Goal: Transaction & Acquisition: Book appointment/travel/reservation

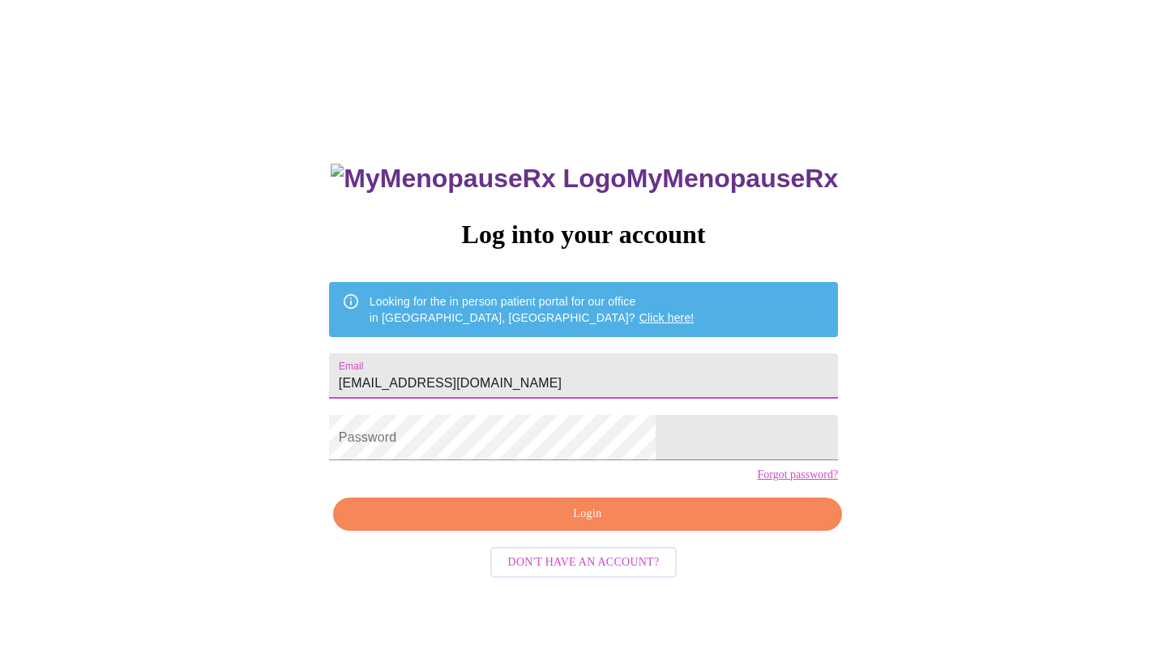
type input "[EMAIL_ADDRESS][DOMAIN_NAME]"
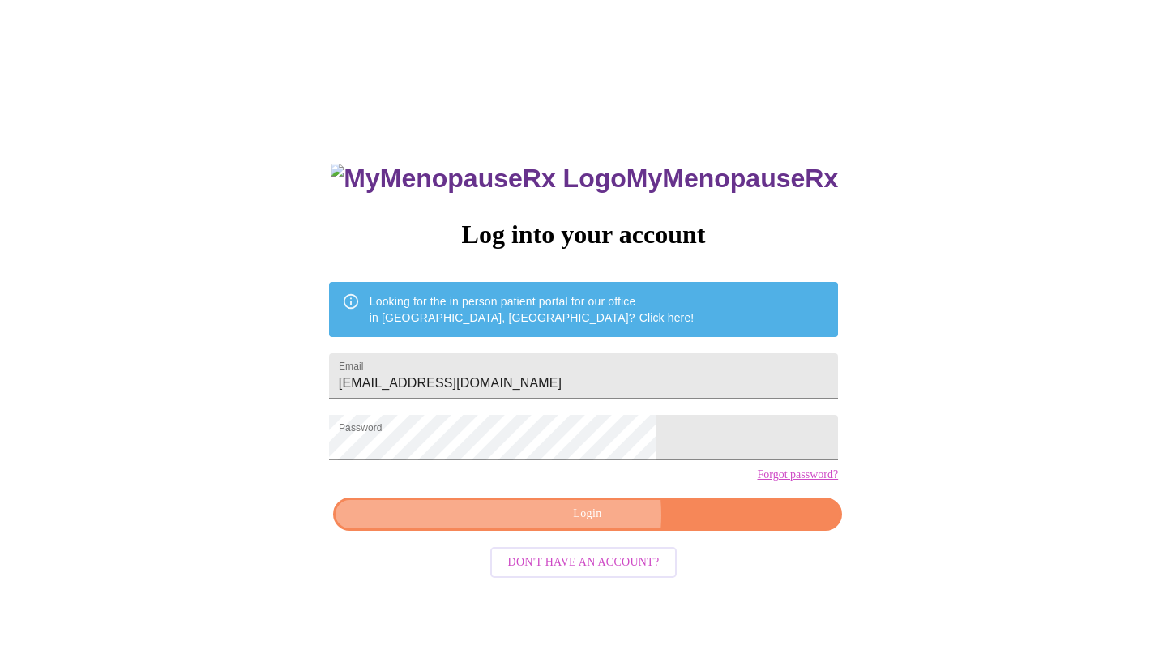
click at [583, 524] on span "Login" at bounding box center [588, 514] width 472 height 20
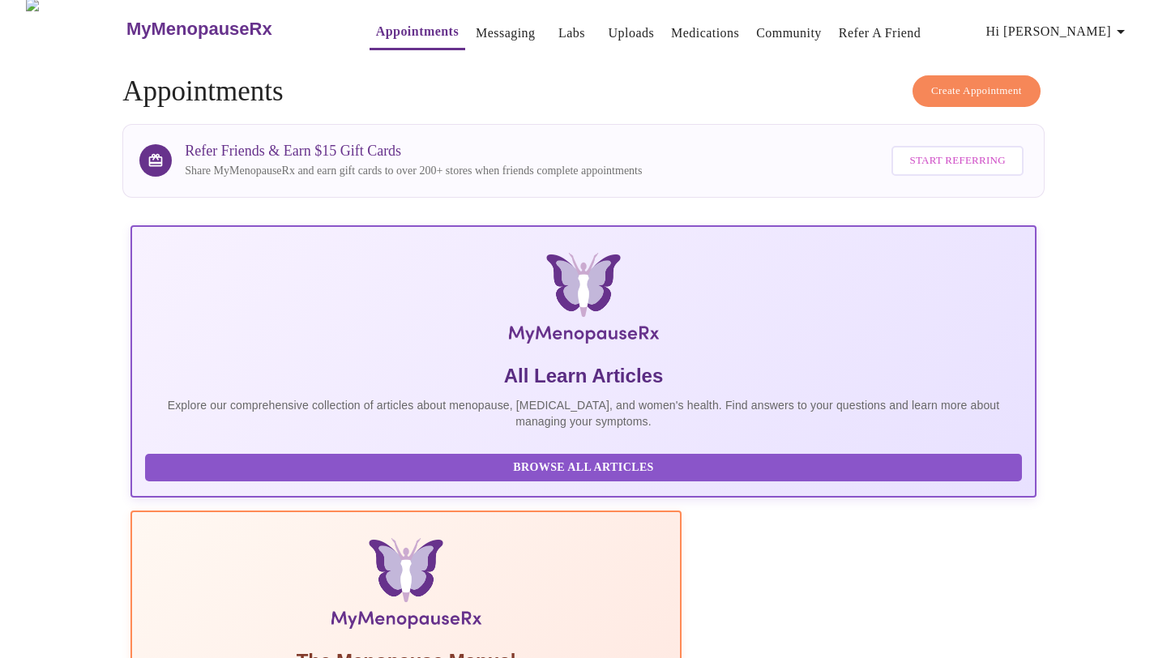
scroll to position [12, 0]
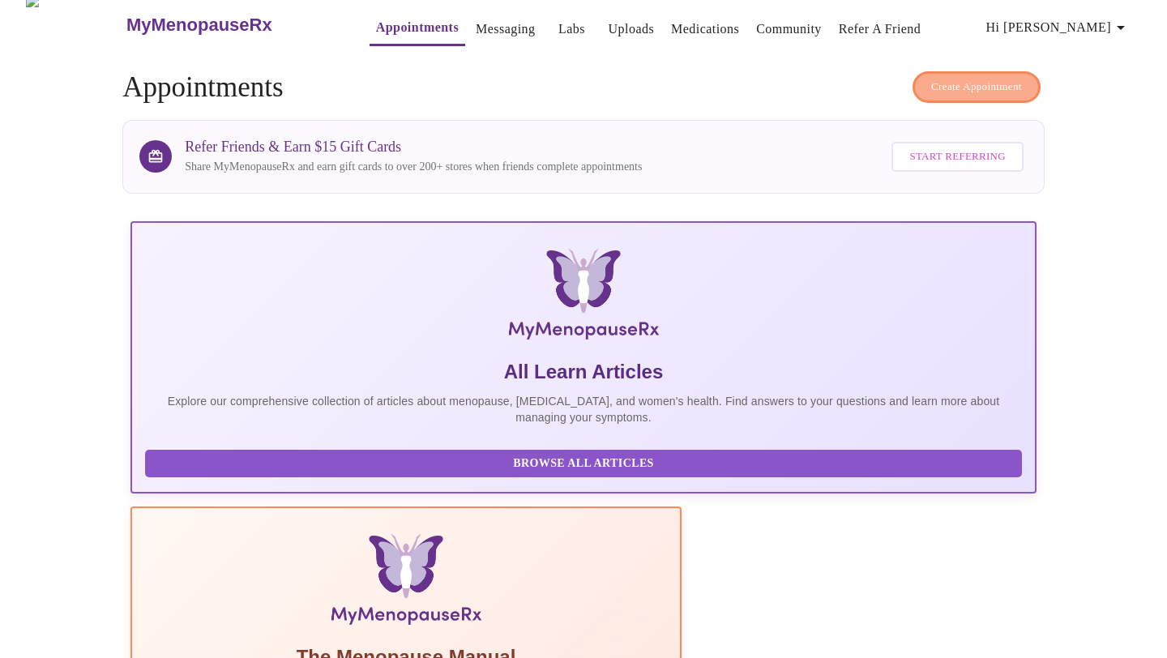
click at [976, 81] on span "Create Appointment" at bounding box center [976, 87] width 91 height 19
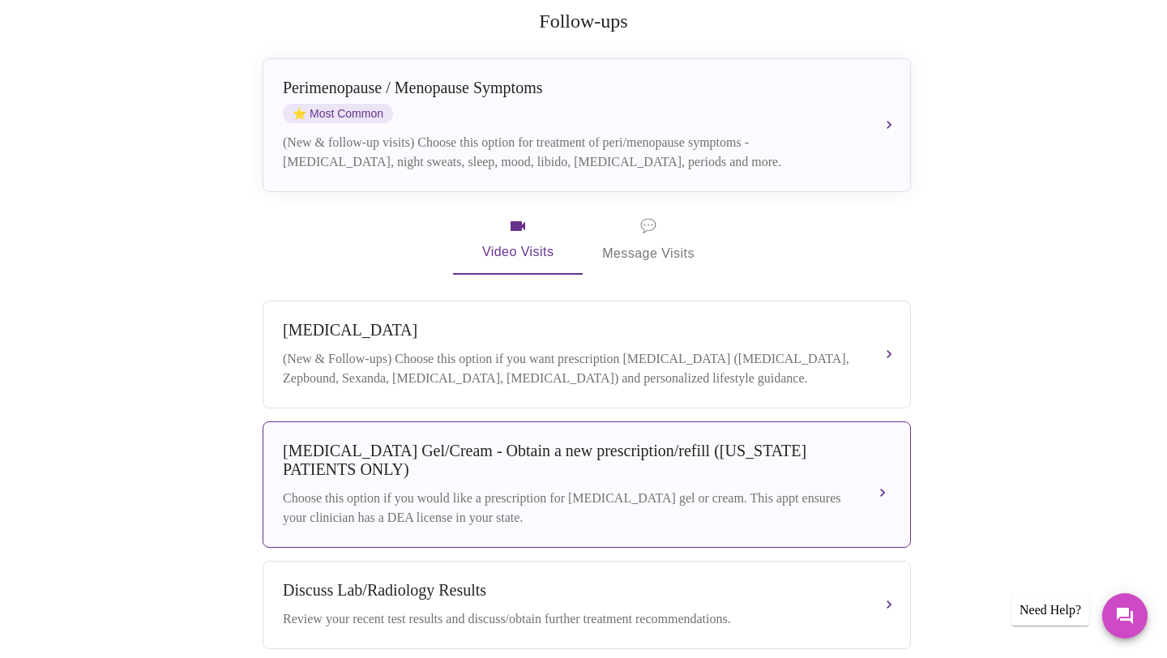
scroll to position [146, 0]
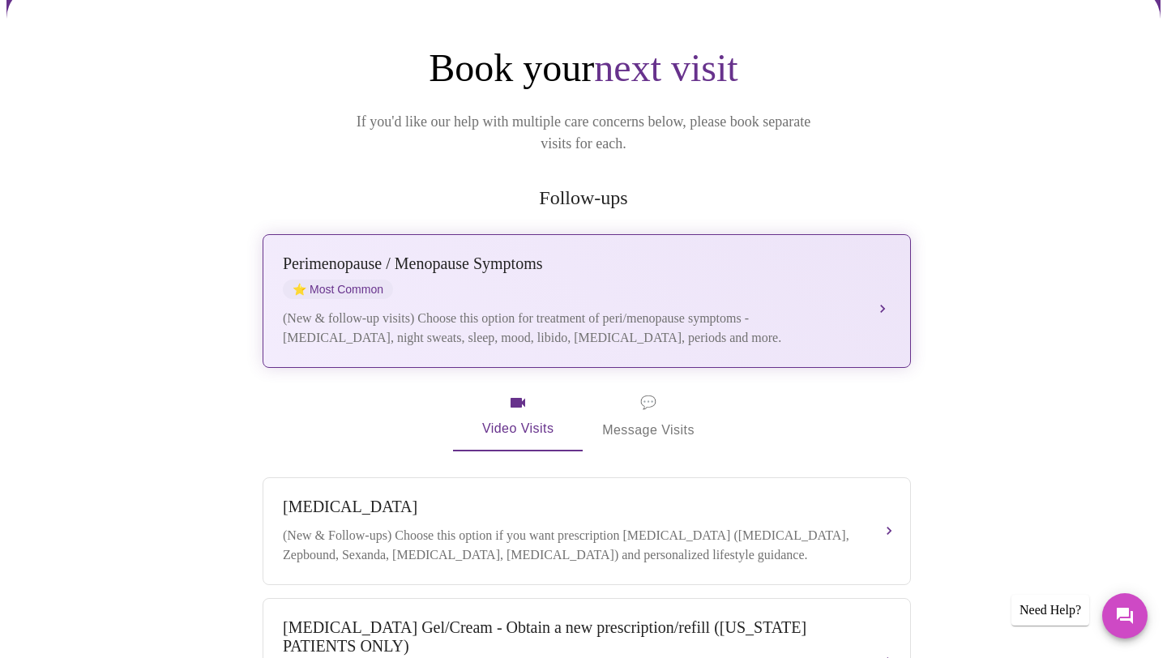
click at [776, 277] on div "[MEDICAL_DATA] / Menopause Symptoms ⭐ Most Common (New & follow-up visits) Choo…" at bounding box center [587, 300] width 608 height 93
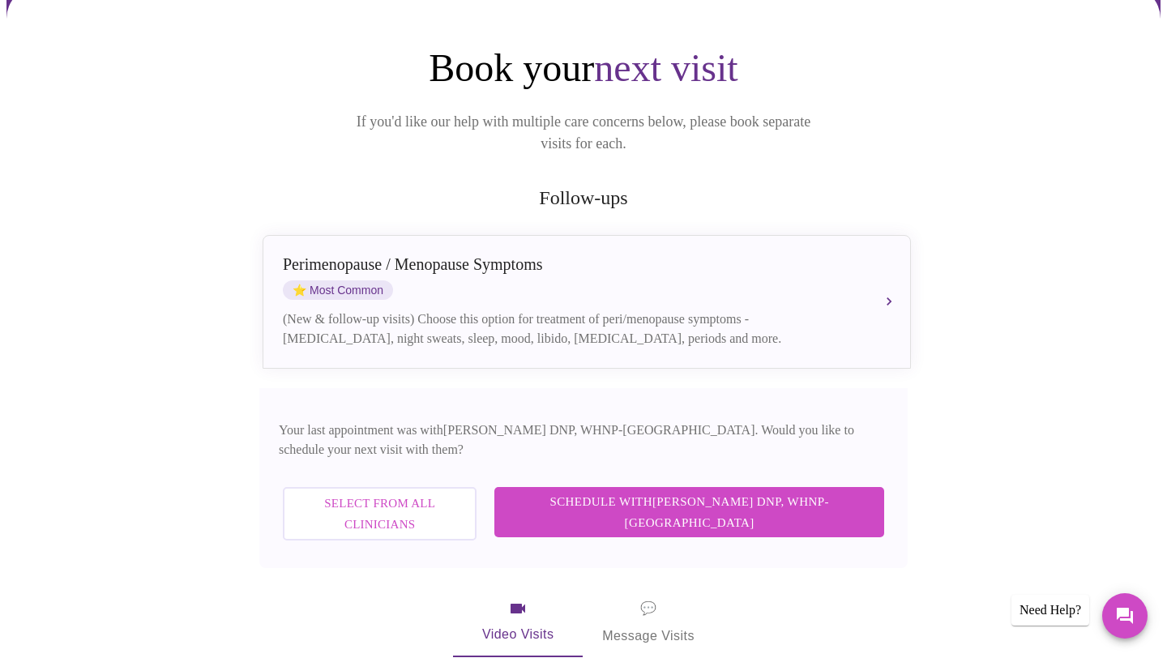
click at [698, 491] on span "Schedule with [PERSON_NAME] DNP, WHNP-BC" at bounding box center [689, 512] width 357 height 43
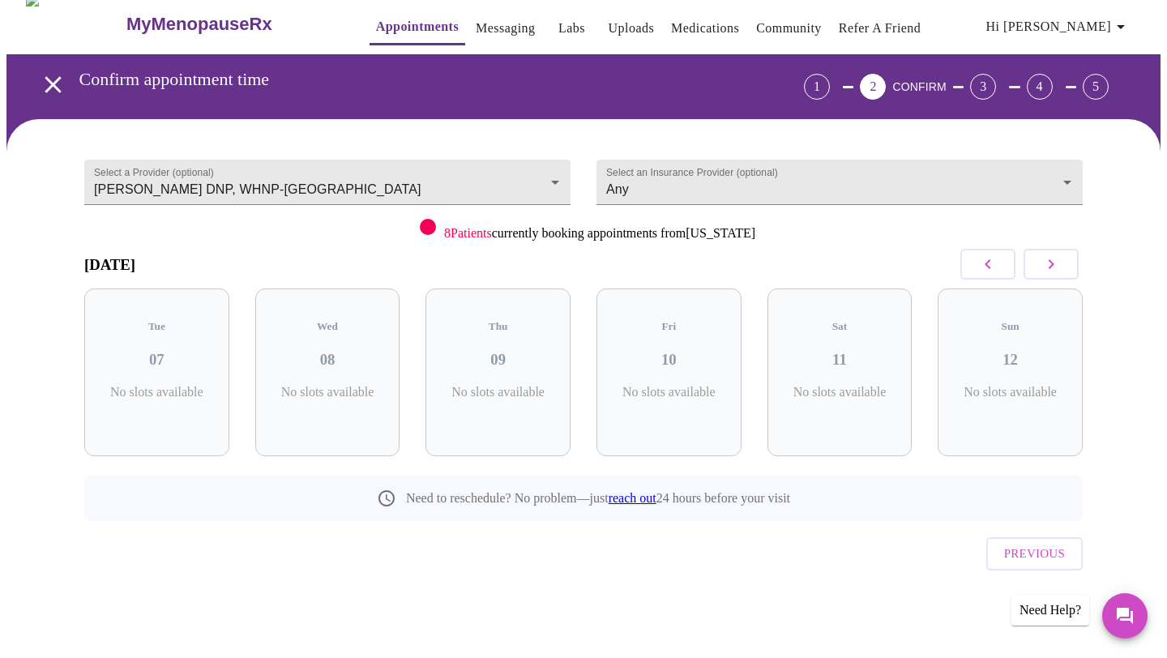
scroll to position [0, 0]
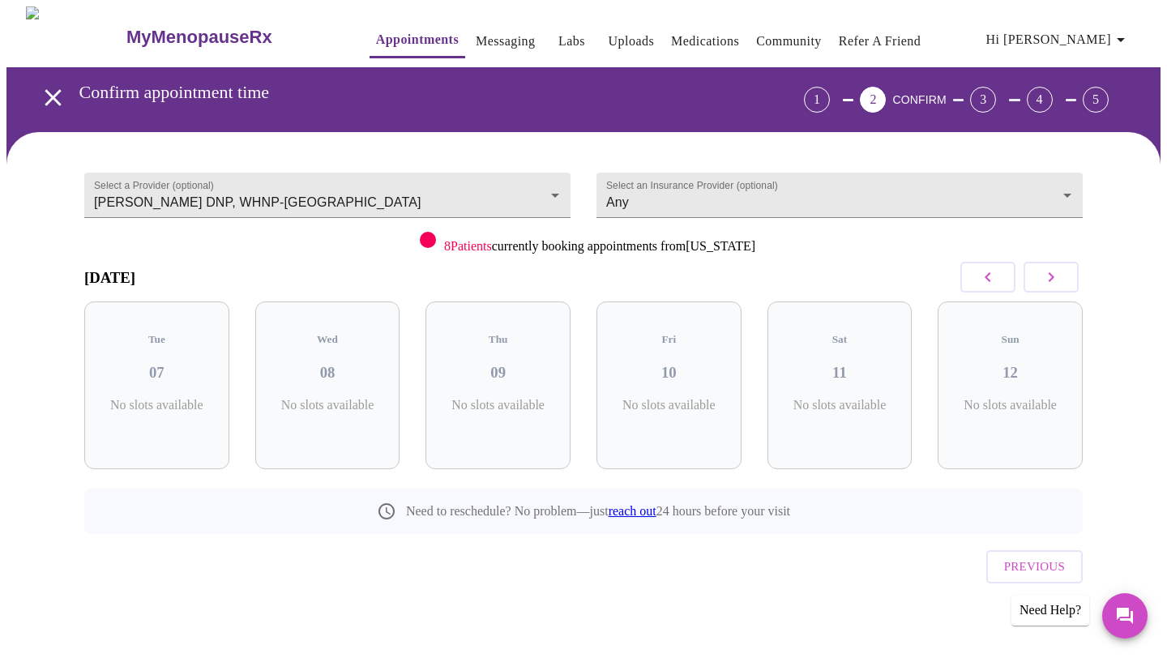
click at [1049, 280] on icon "button" at bounding box center [1052, 277] width 6 height 10
click at [1050, 284] on icon "button" at bounding box center [1050, 276] width 19 height 19
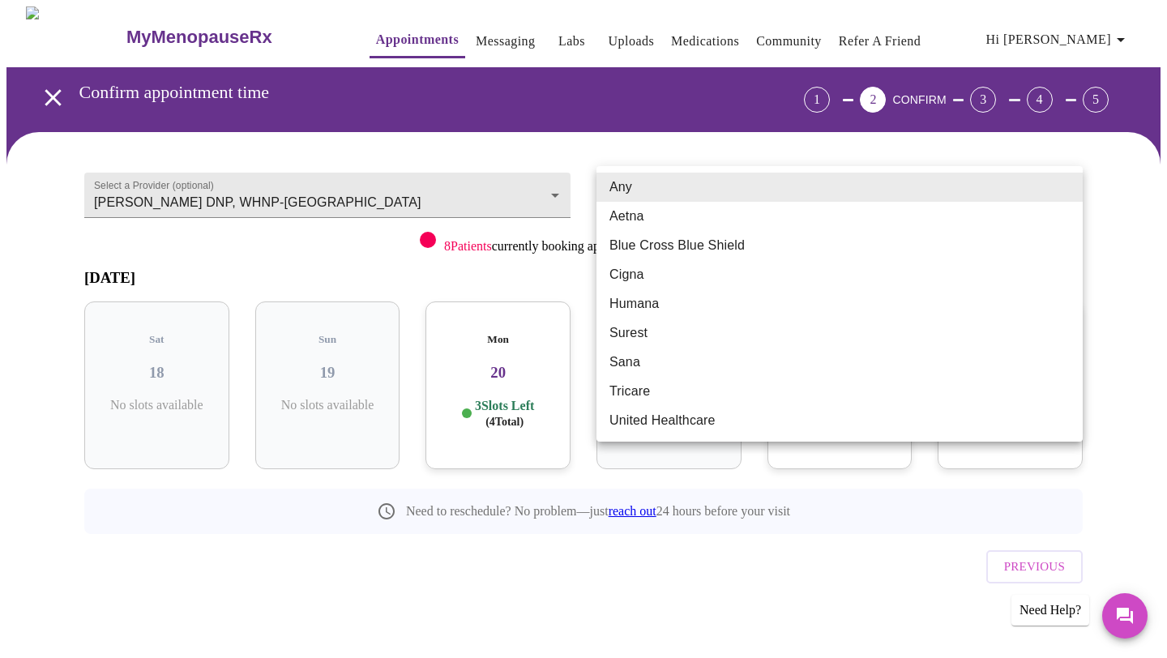
click at [635, 189] on body "MyMenopauseRx Appointments Messaging Labs Uploads Medications Community Refer a…" at bounding box center [583, 335] width 1154 height 658
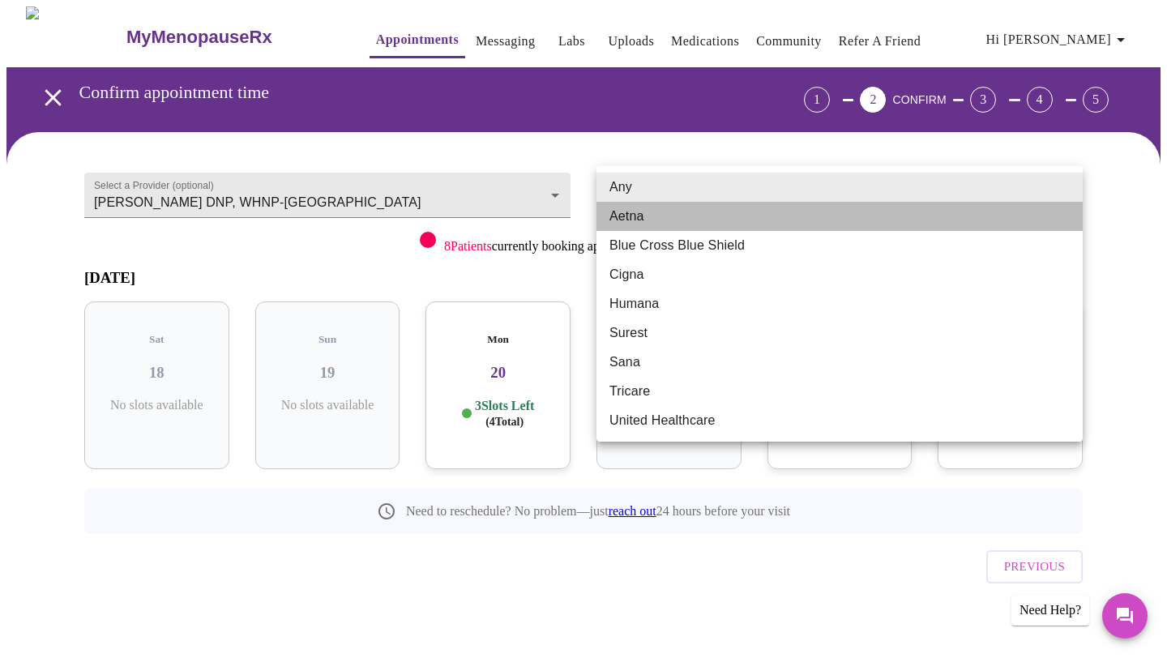
click at [639, 216] on li "Aetna" at bounding box center [839, 216] width 486 height 29
type input "Aetna"
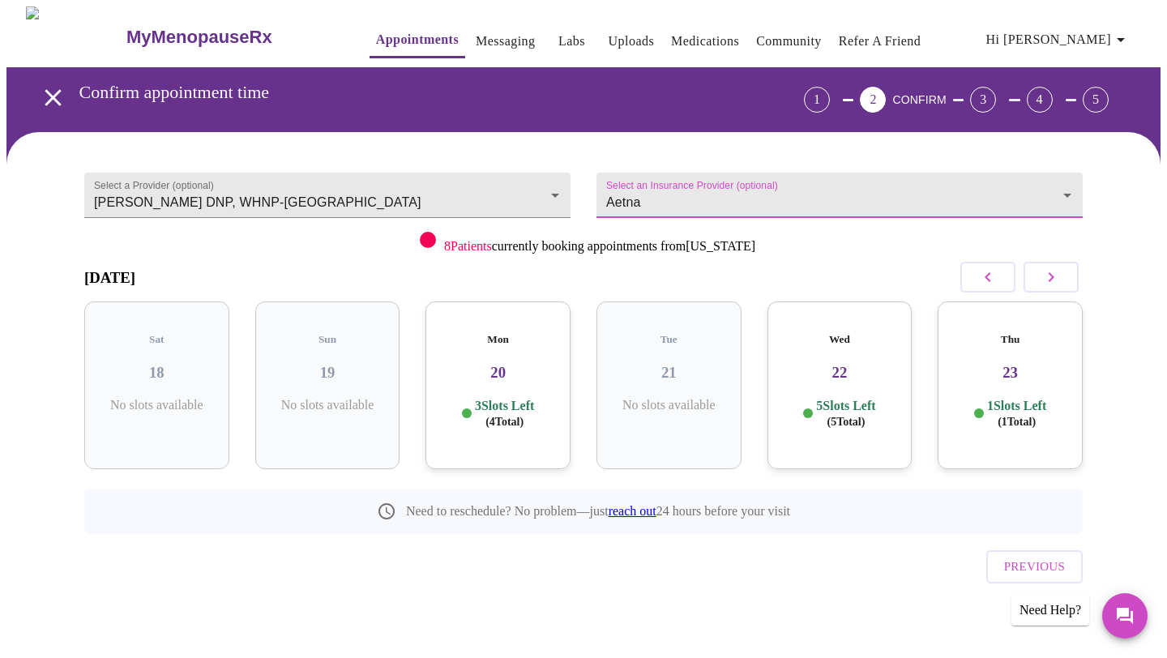
click at [985, 276] on icon "button" at bounding box center [987, 276] width 19 height 19
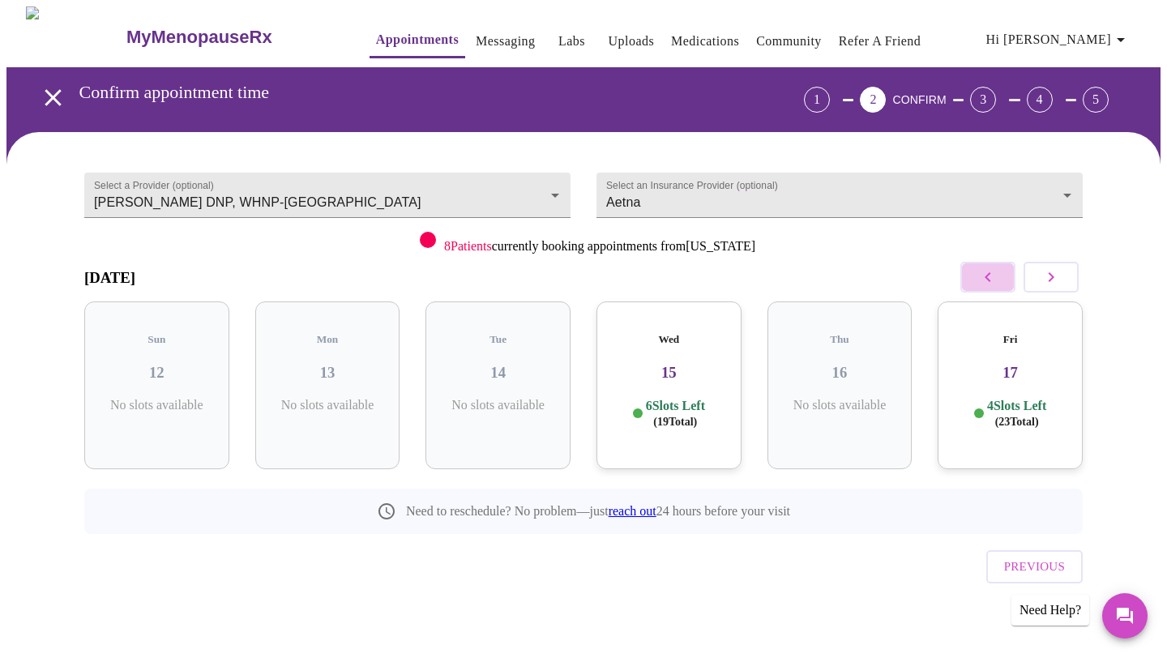
click at [985, 276] on icon "button" at bounding box center [987, 276] width 19 height 19
click at [539, 174] on body "MyMenopauseRx Appointments Messaging Labs Uploads Medications Community Refer a…" at bounding box center [583, 335] width 1154 height 658
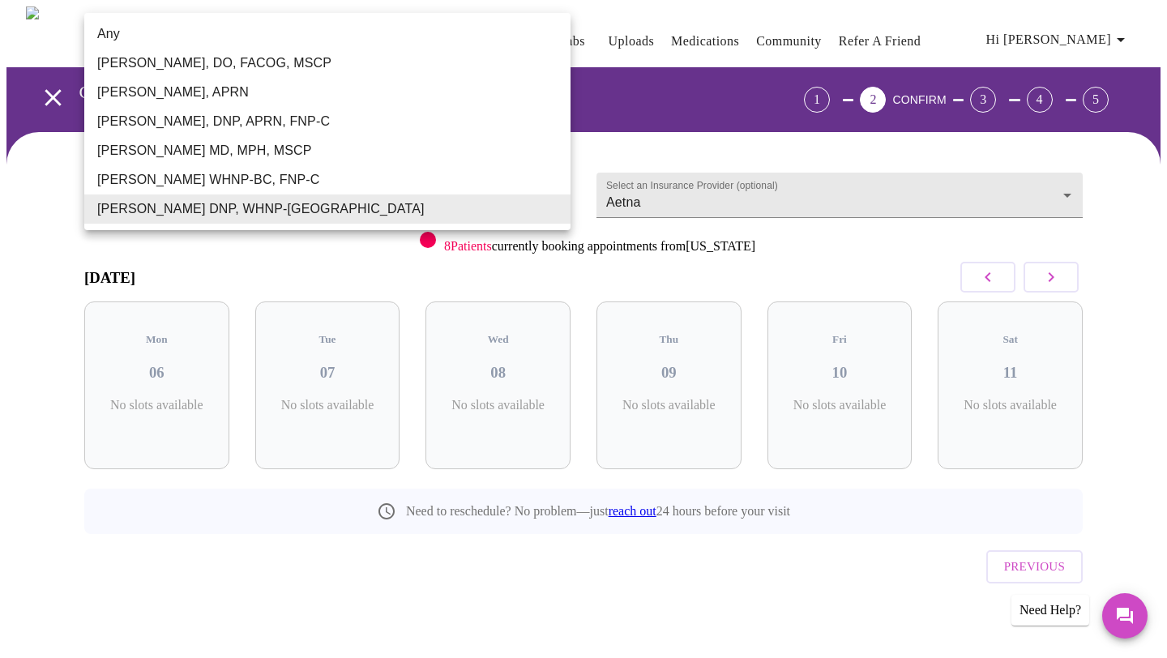
click at [467, 32] on li "Any" at bounding box center [327, 33] width 486 height 29
type input "Any"
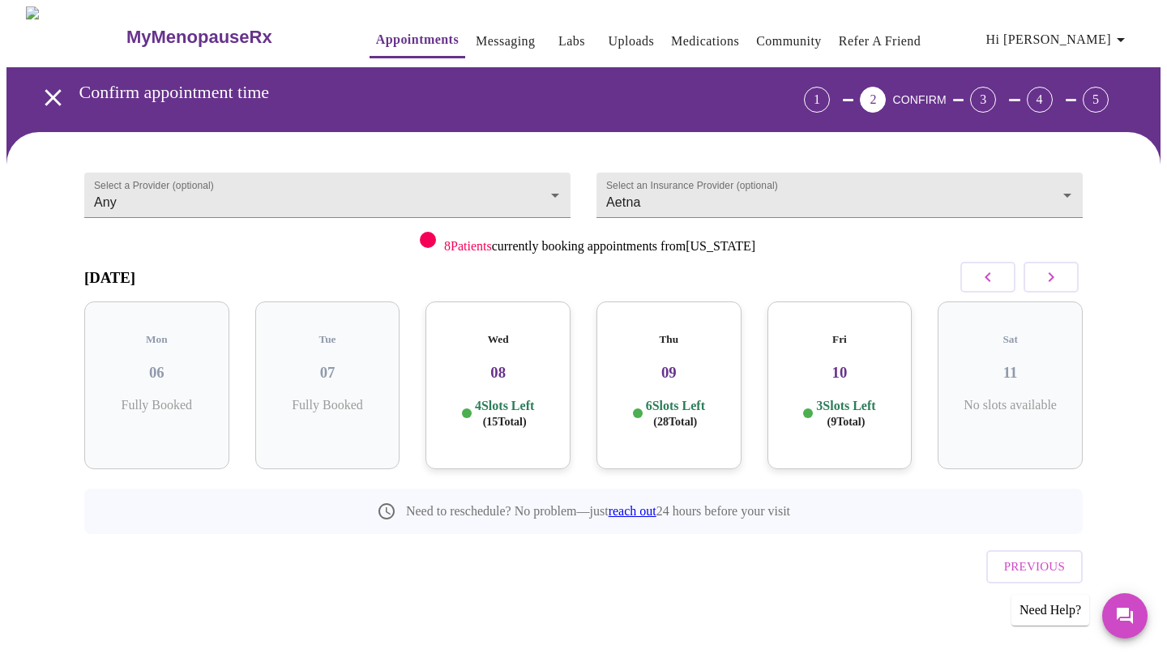
click at [870, 364] on h3 "10" at bounding box center [839, 373] width 119 height 18
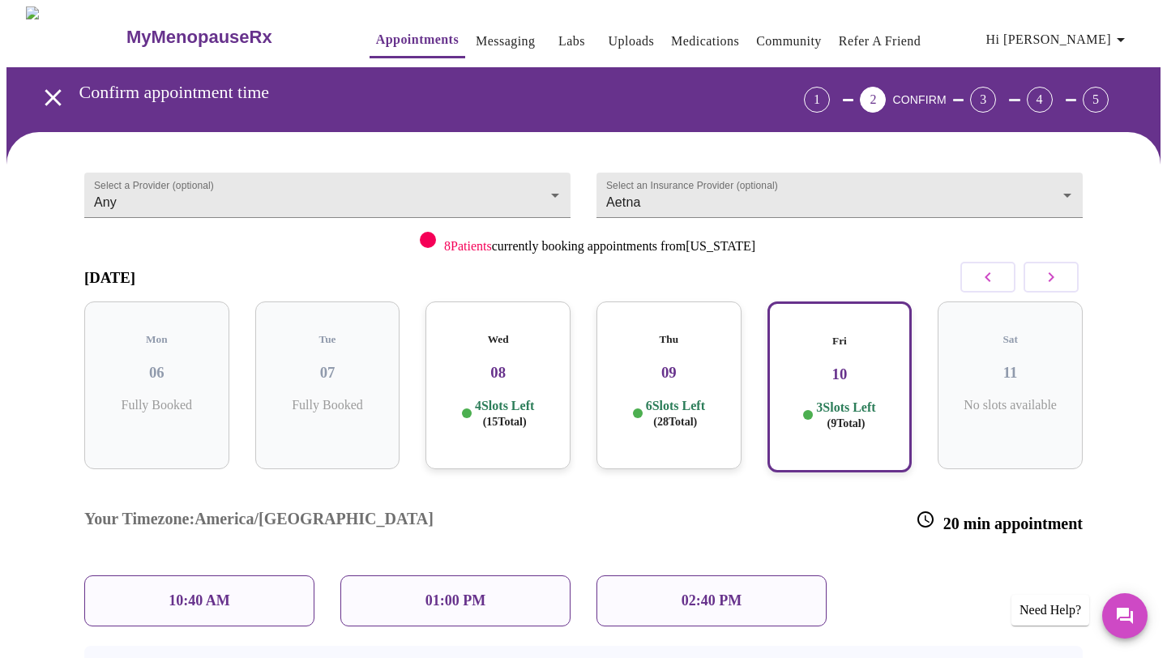
scroll to position [37, 0]
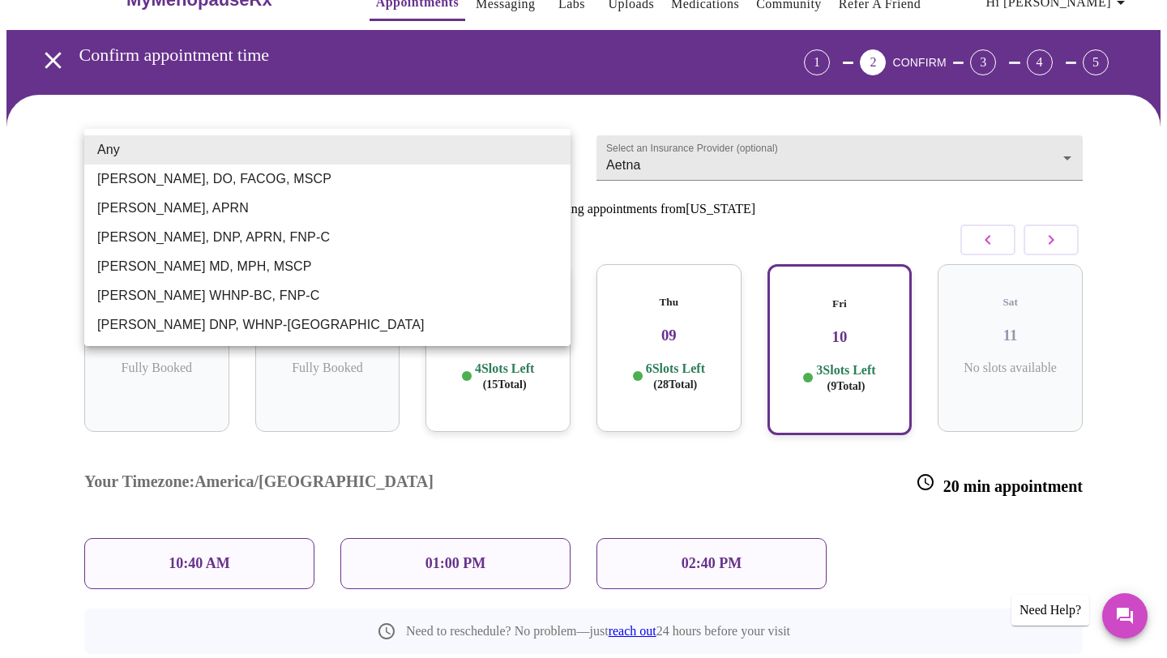
click at [432, 149] on body "MyMenopauseRx Appointments Messaging Labs Uploads Medications Community Refer a…" at bounding box center [583, 376] width 1154 height 815
click at [377, 105] on div at bounding box center [583, 329] width 1167 height 658
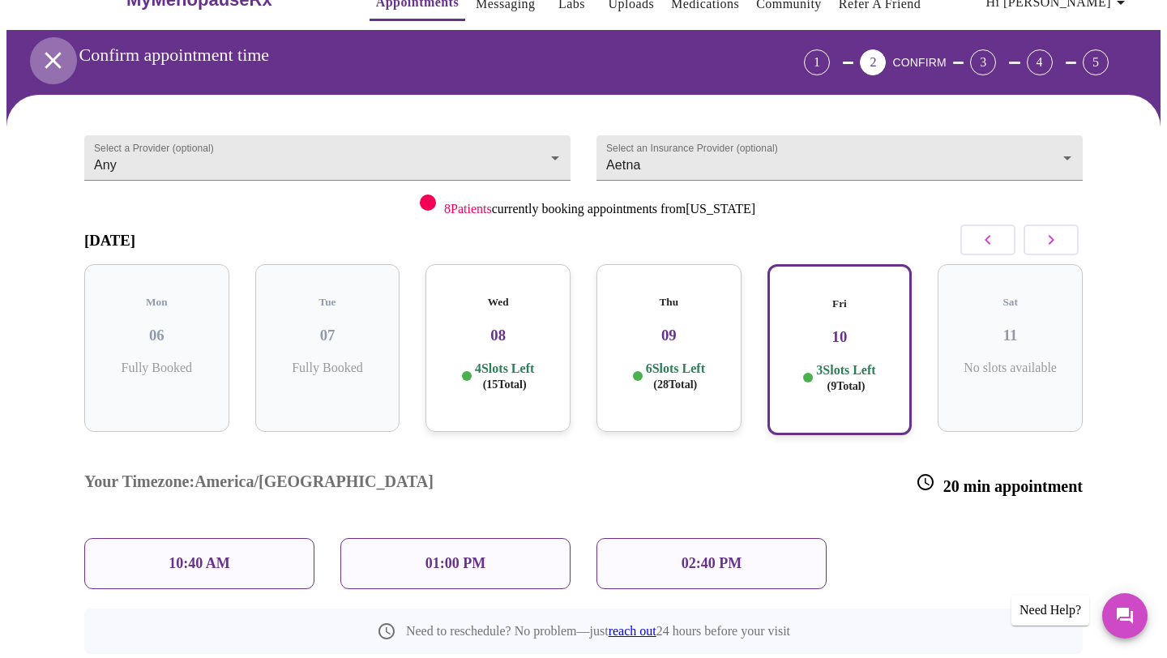
click at [47, 58] on icon "open drawer" at bounding box center [53, 60] width 28 height 28
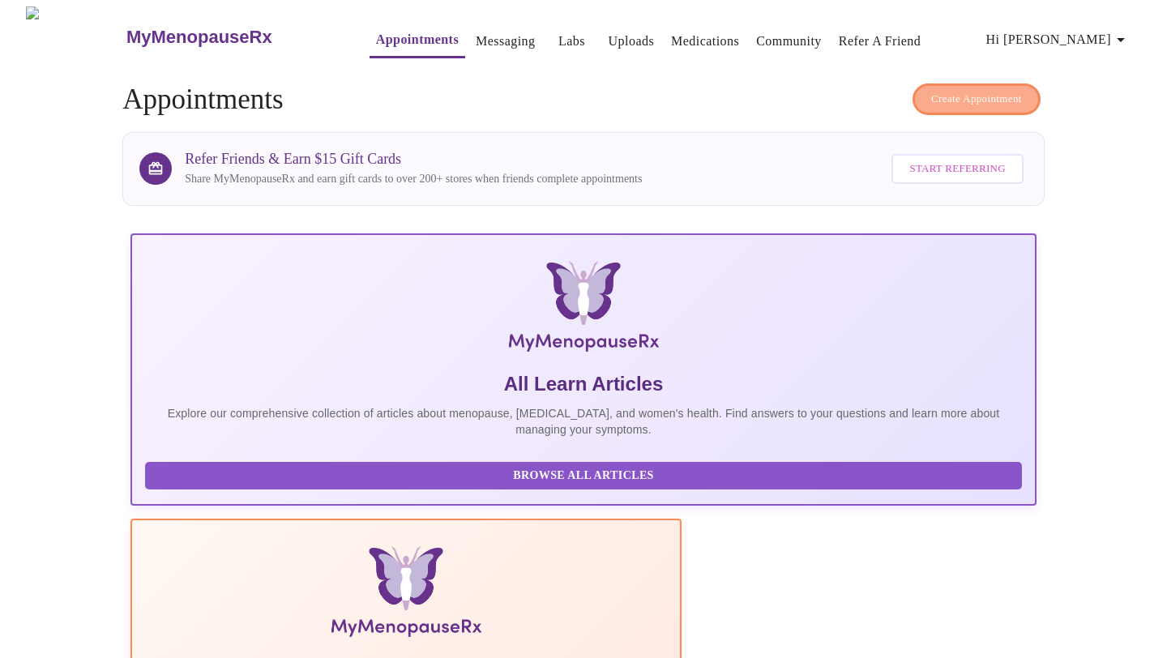
click at [982, 90] on span "Create Appointment" at bounding box center [976, 99] width 91 height 19
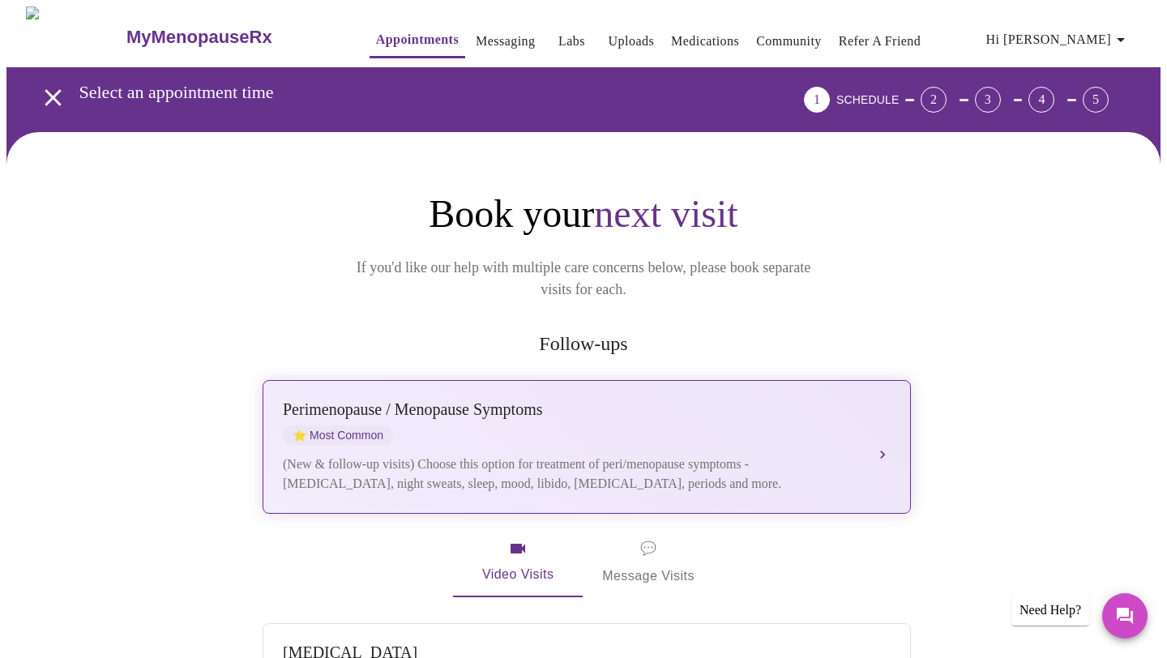
click at [650, 407] on div "[MEDICAL_DATA] / Menopause Symptoms ⭐ Most Common" at bounding box center [570, 422] width 575 height 45
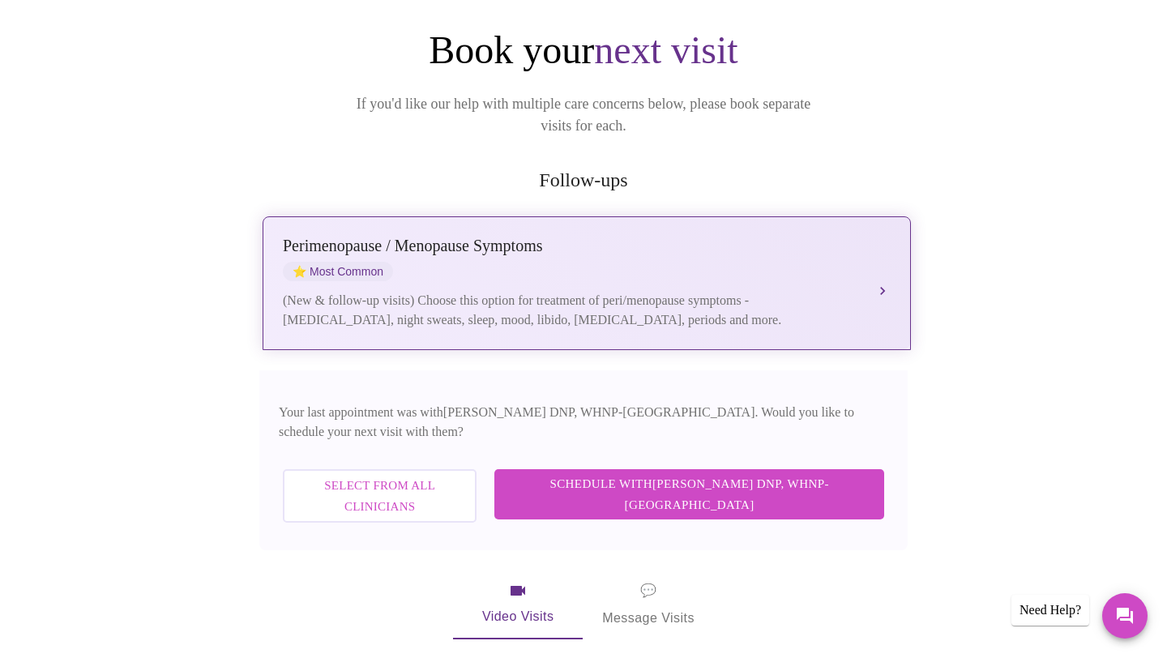
scroll to position [169, 0]
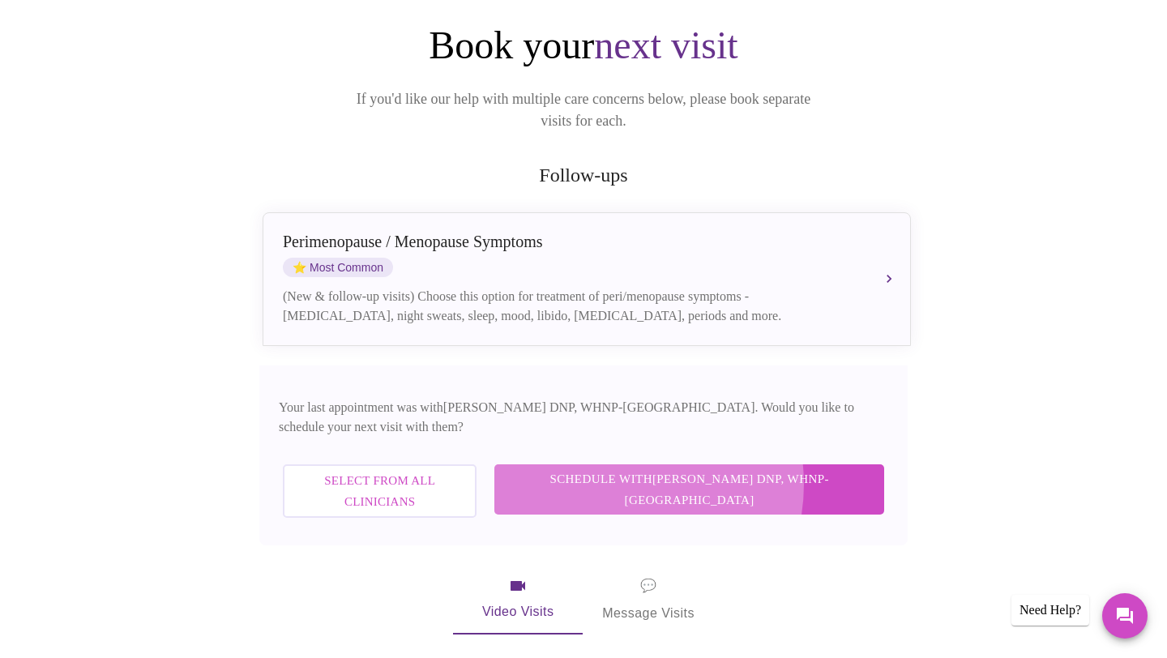
click at [692, 468] on span "Schedule with [PERSON_NAME] DNP, WHNP-BC" at bounding box center [689, 489] width 357 height 43
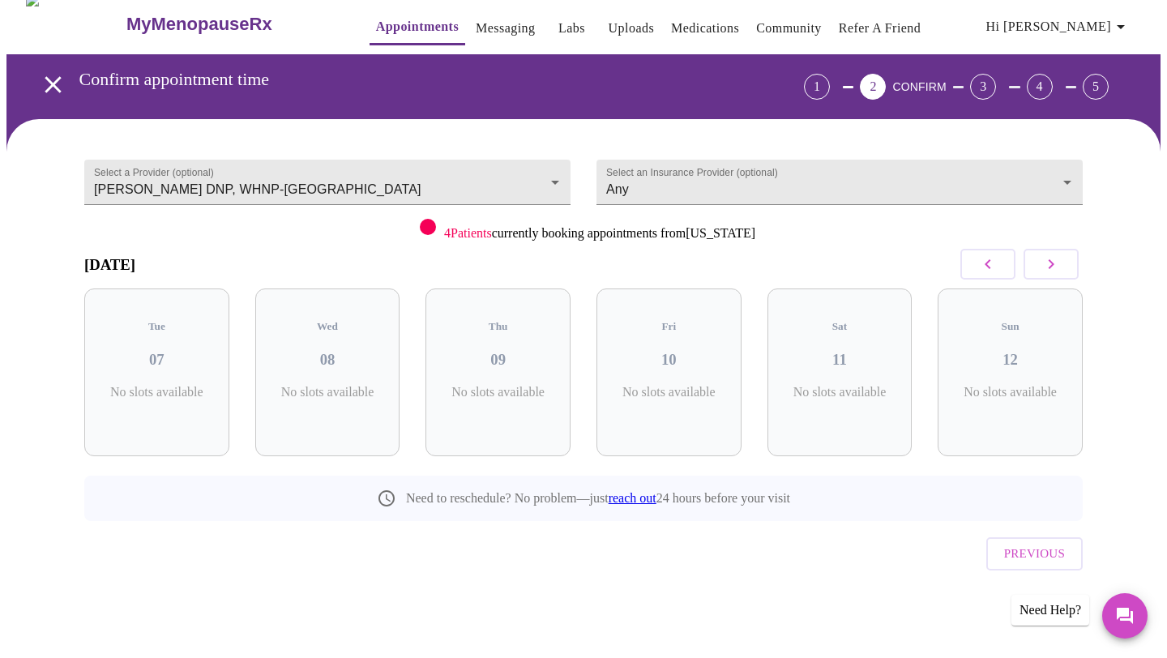
scroll to position [0, 0]
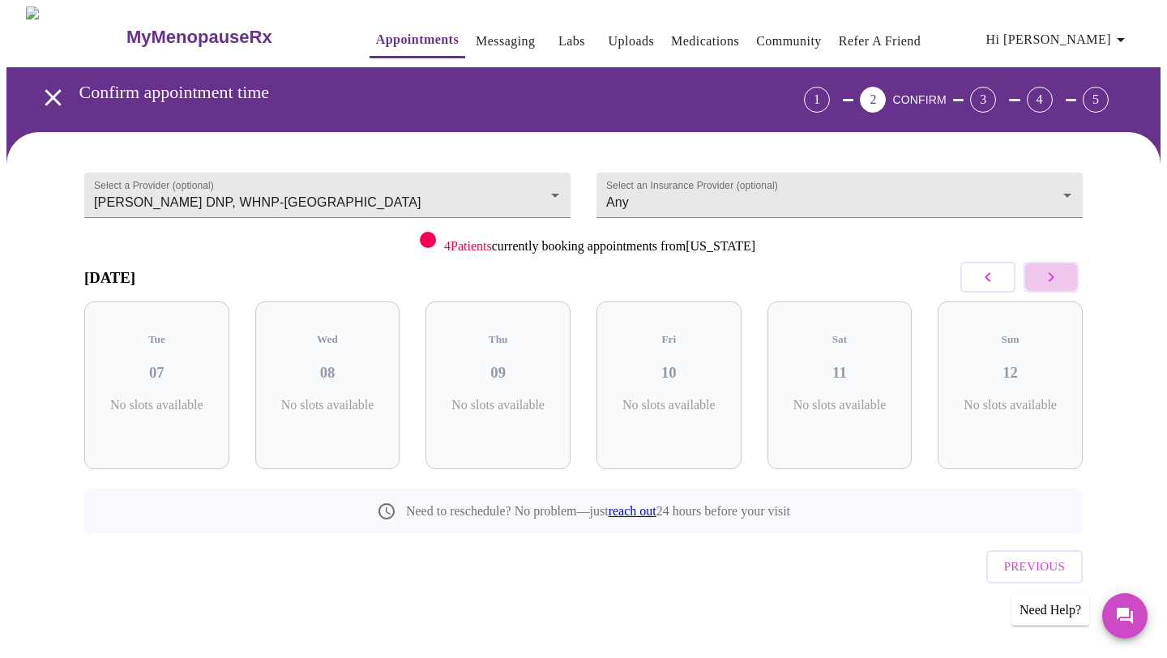
click at [1044, 284] on icon "button" at bounding box center [1050, 276] width 19 height 19
click at [500, 364] on h3 "20" at bounding box center [497, 373] width 119 height 18
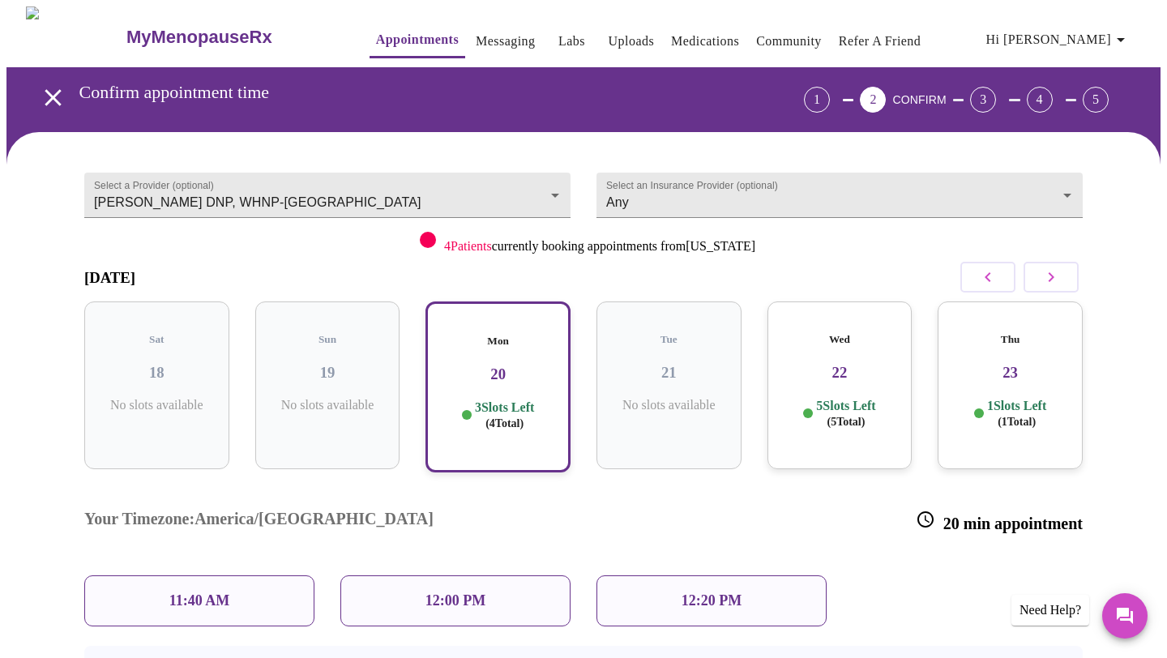
click at [624, 575] on div "12:20 PM" at bounding box center [711, 600] width 230 height 51
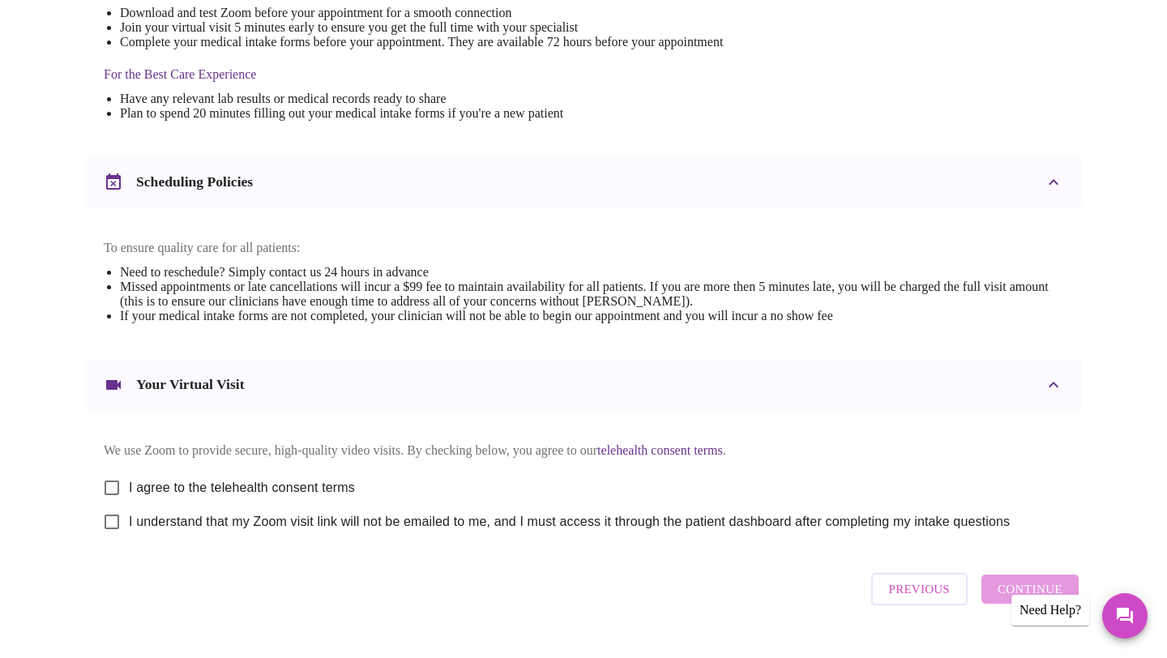
scroll to position [516, 0]
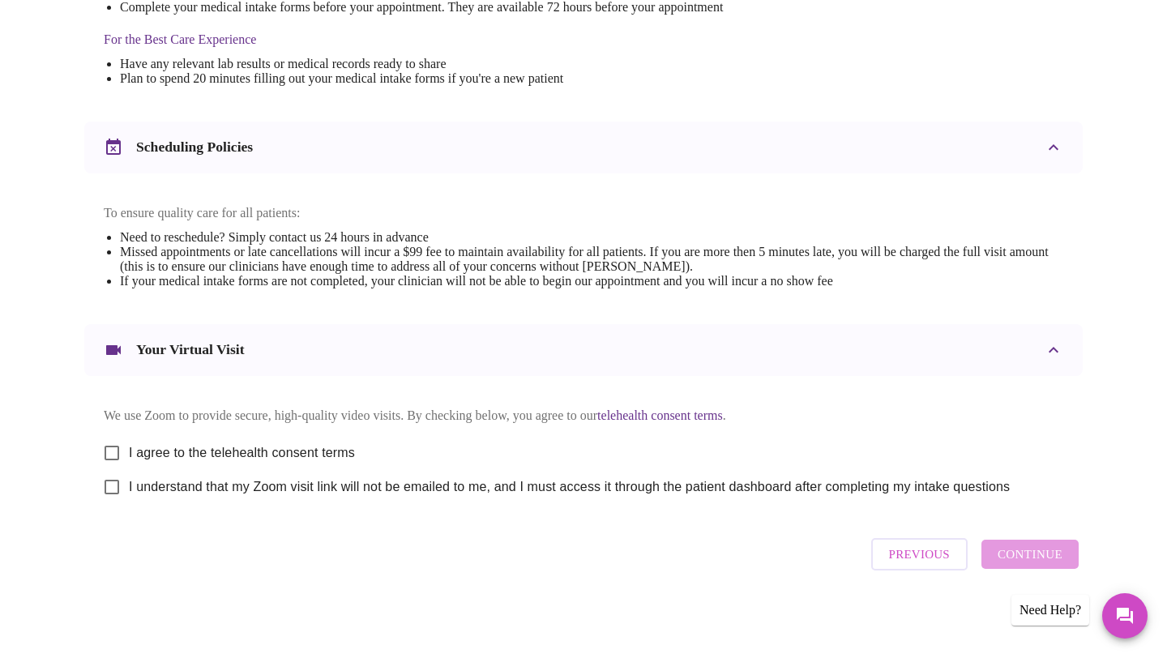
click at [112, 441] on input "I agree to the telehealth consent terms" at bounding box center [112, 453] width 34 height 34
checkbox input "true"
click at [113, 483] on input "I understand that my Zoom visit link will not be emailed to me, and I must acce…" at bounding box center [112, 487] width 34 height 34
checkbox input "true"
click at [1019, 560] on span "Continue" at bounding box center [1030, 554] width 65 height 21
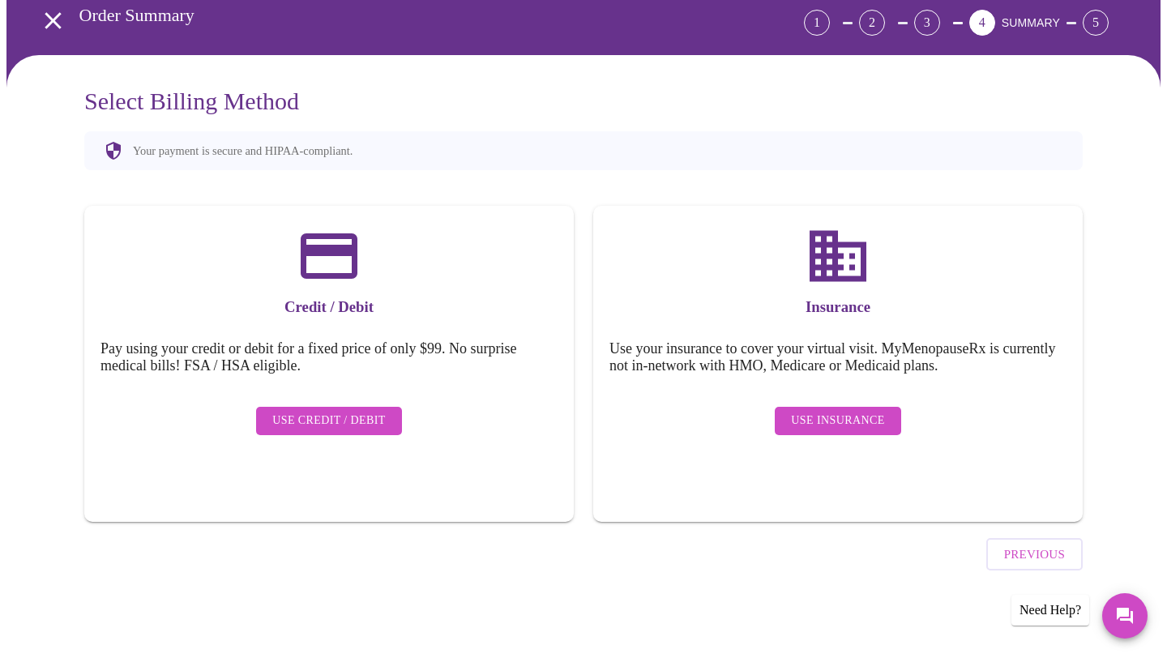
scroll to position [32, 0]
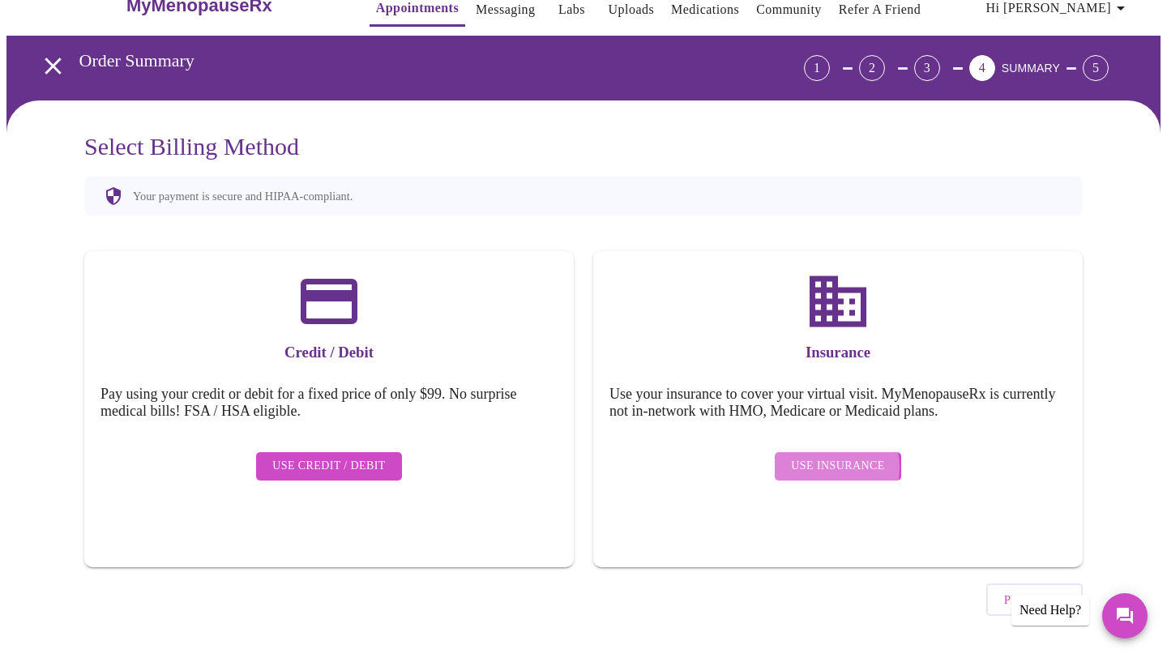
click at [823, 456] on span "Use Insurance" at bounding box center [837, 466] width 93 height 20
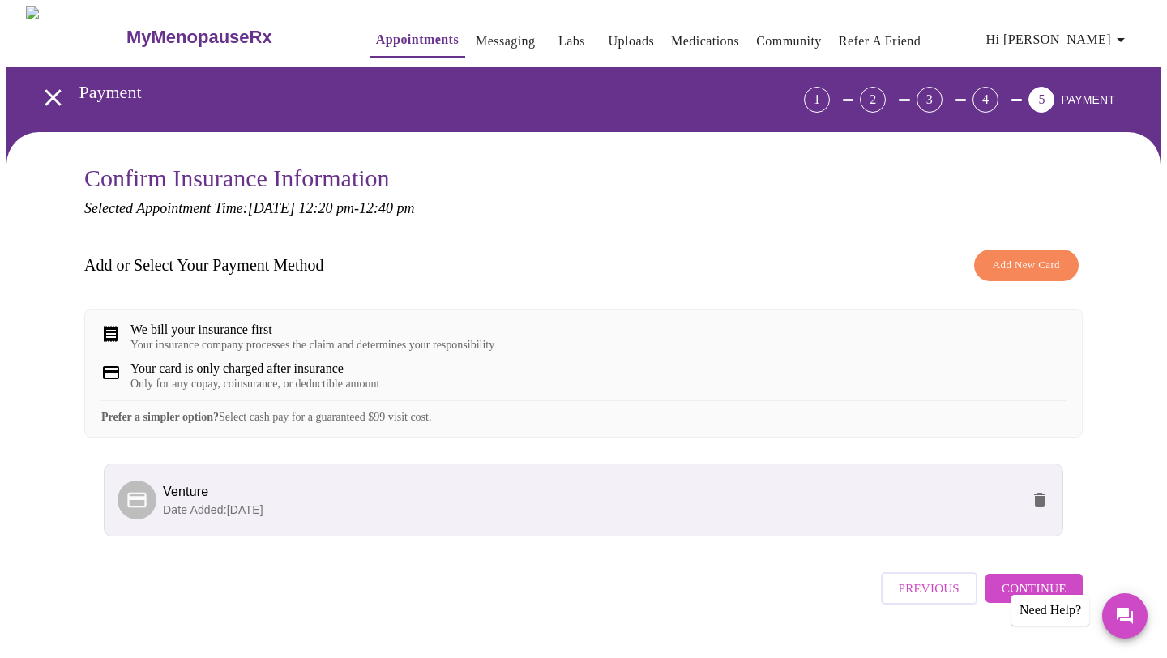
scroll to position [45, 0]
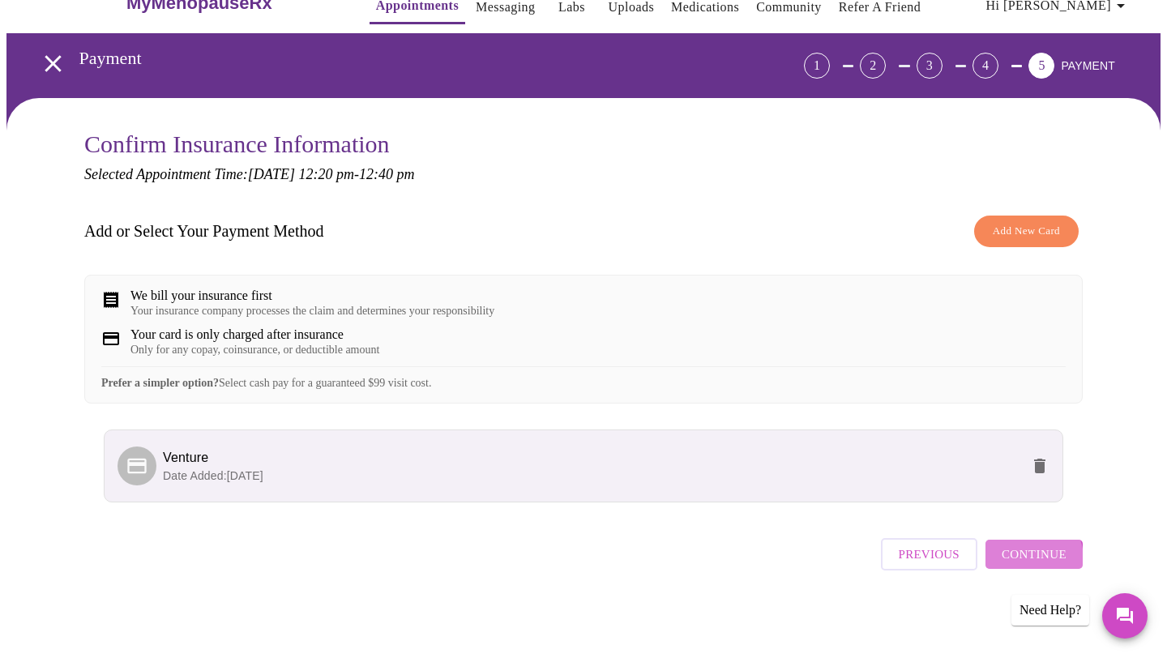
click at [1028, 565] on span "Continue" at bounding box center [1034, 554] width 65 height 21
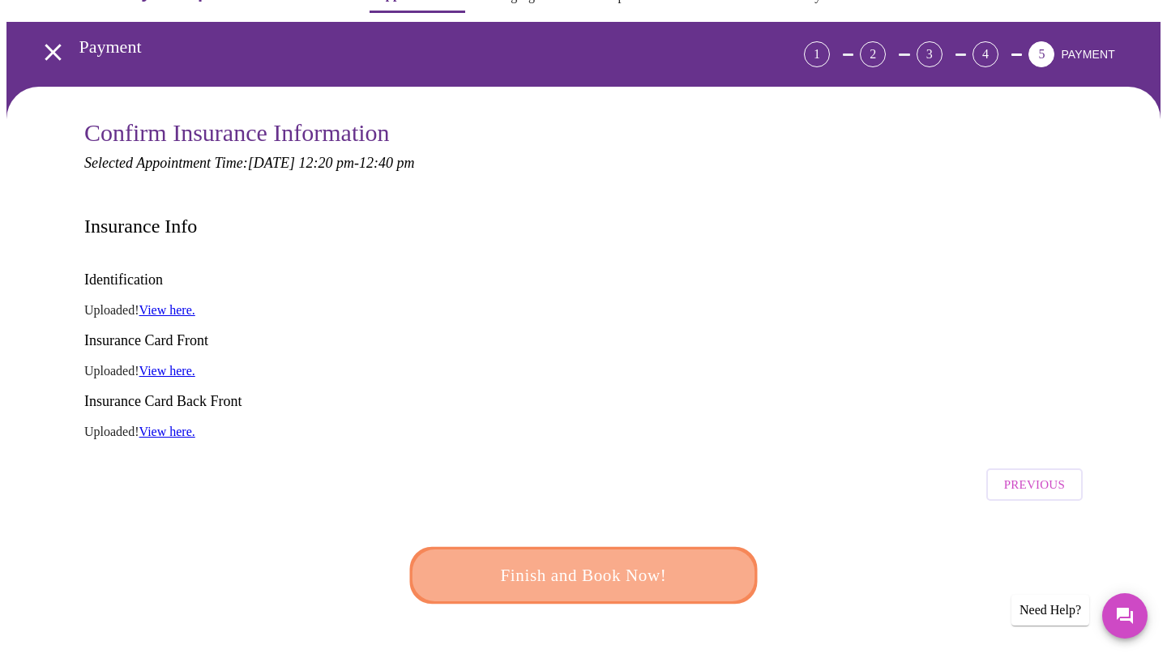
click at [649, 561] on span "Finish and Book Now!" at bounding box center [584, 576] width 300 height 30
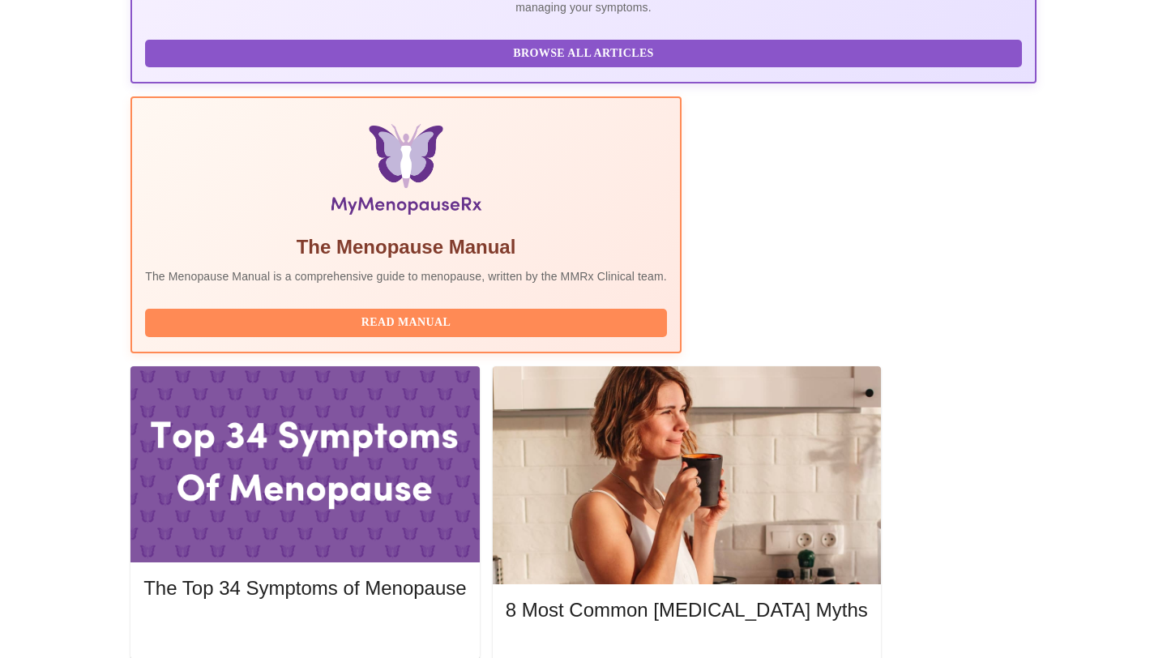
scroll to position [284, 0]
